Goal: Transaction & Acquisition: Purchase product/service

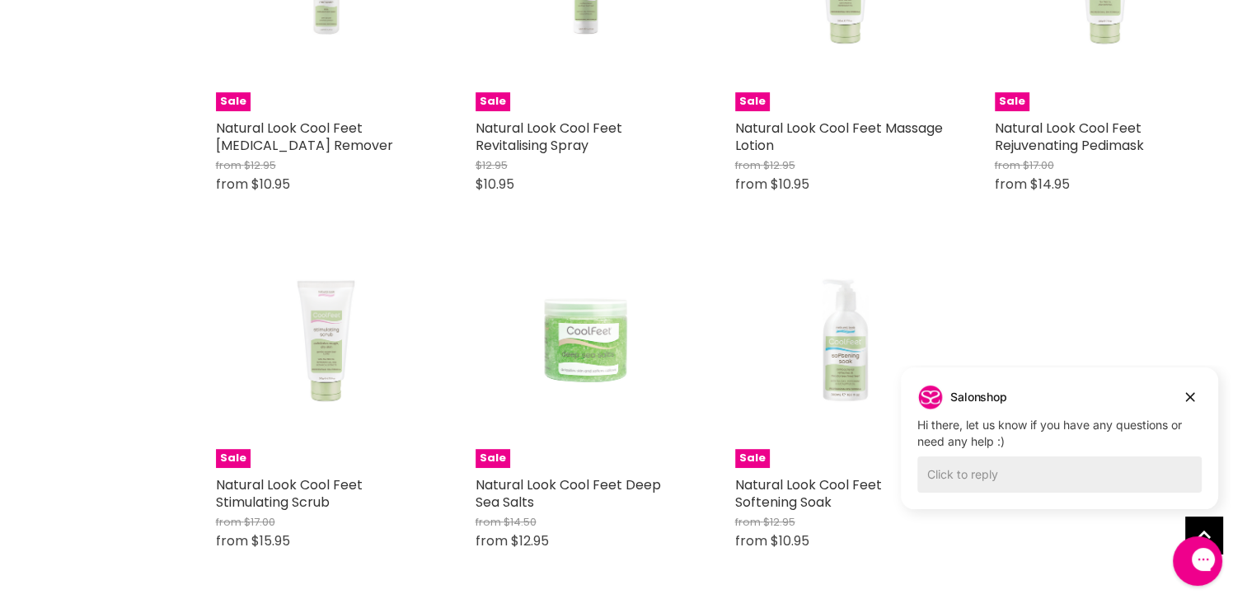
scroll to position [692, 0]
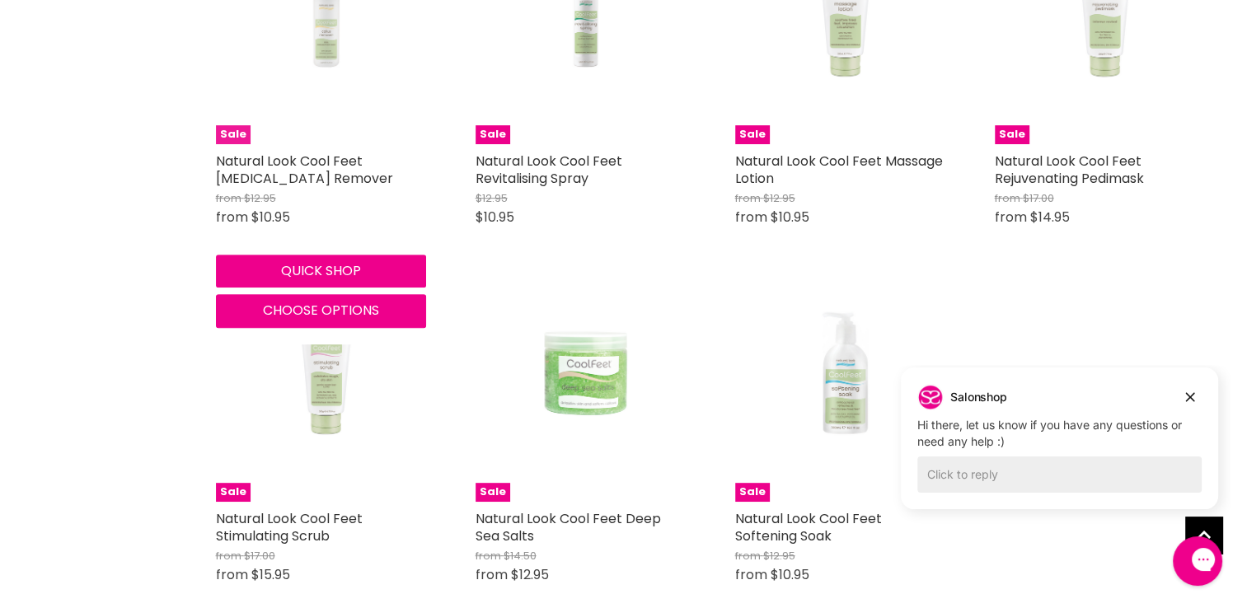
click at [327, 38] on img "Main content" at bounding box center [321, 39] width 202 height 210
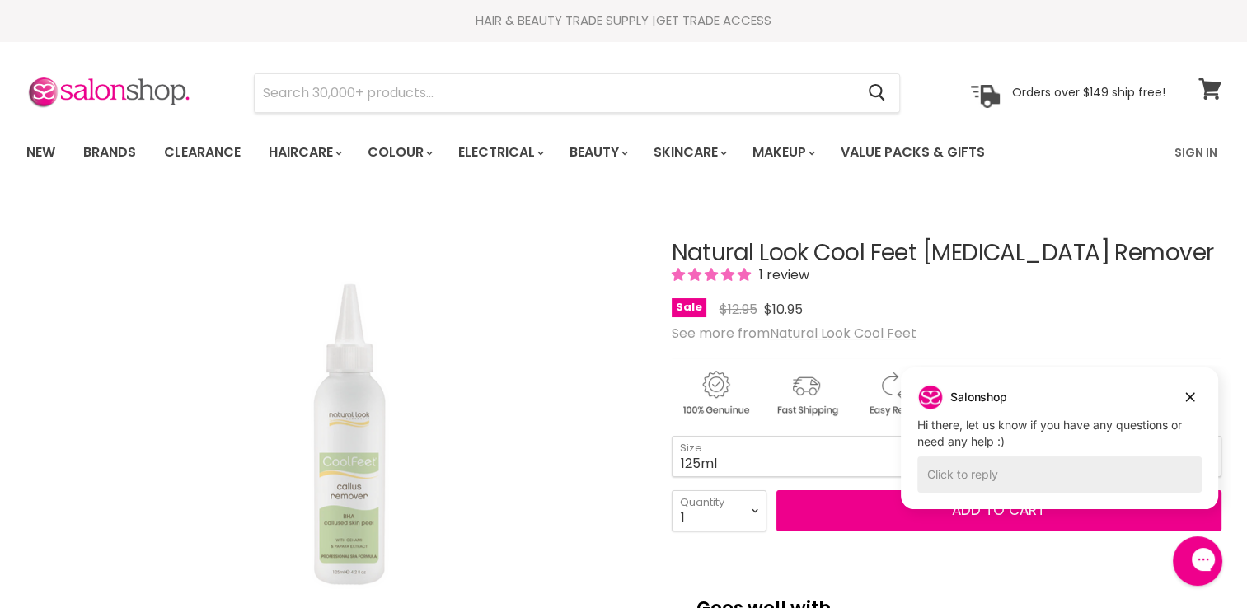
click at [1206, 96] on icon at bounding box center [1209, 88] width 22 height 21
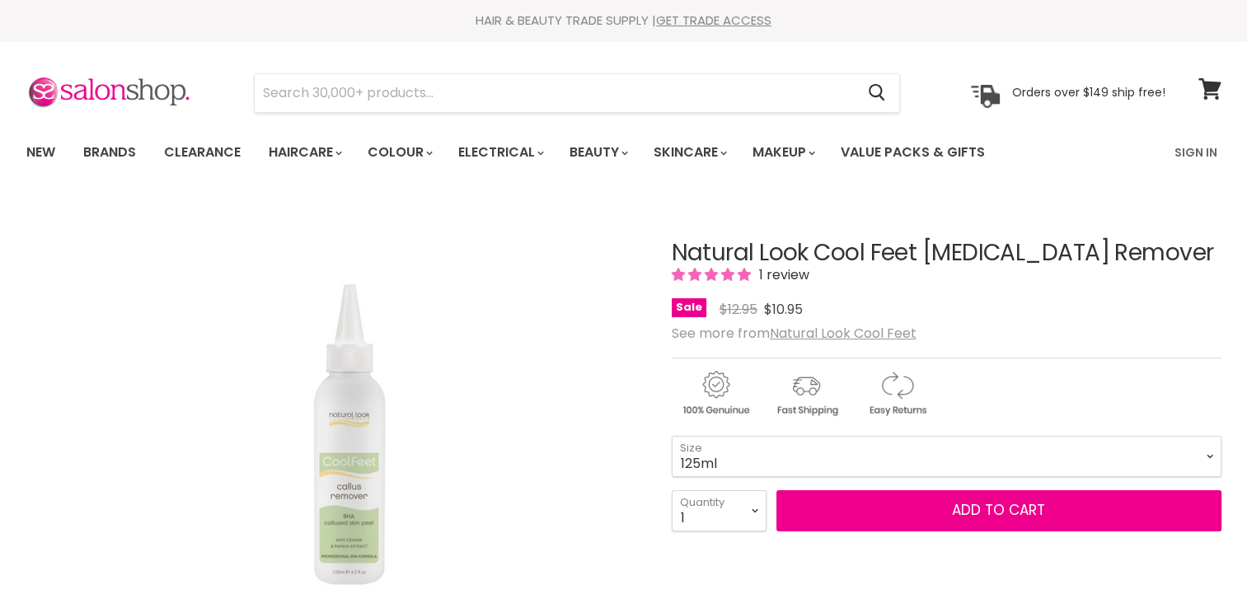
click at [949, 510] on button "Add to cart" at bounding box center [998, 510] width 445 height 41
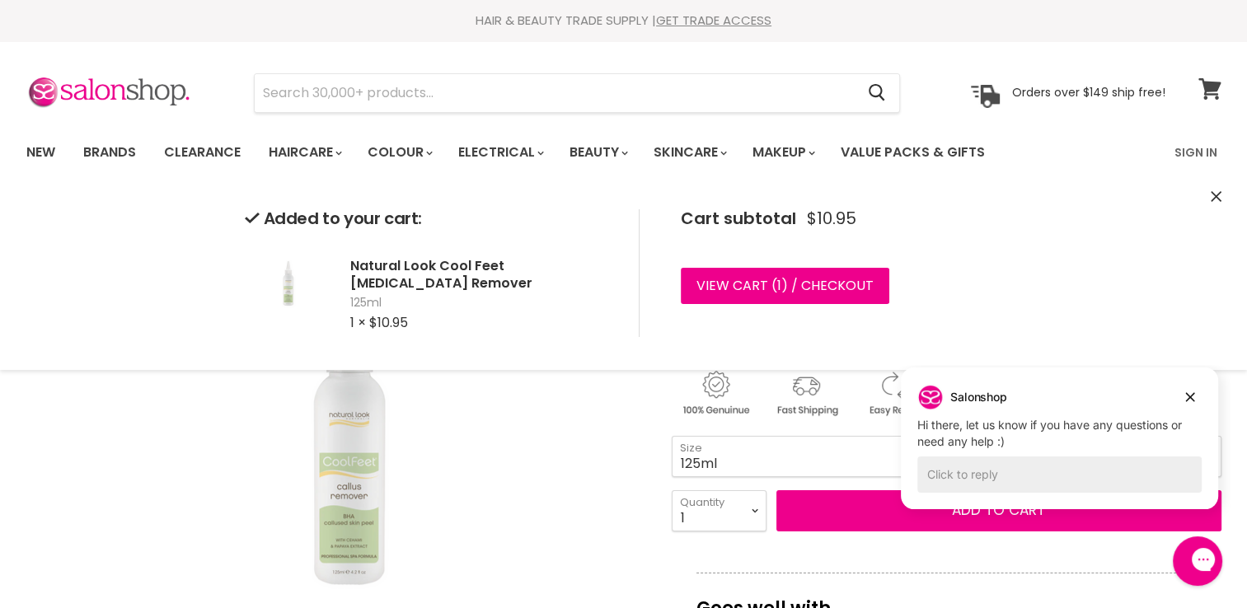
click at [1208, 80] on icon at bounding box center [1209, 88] width 23 height 21
